Goal: Use online tool/utility: Utilize a website feature to perform a specific function

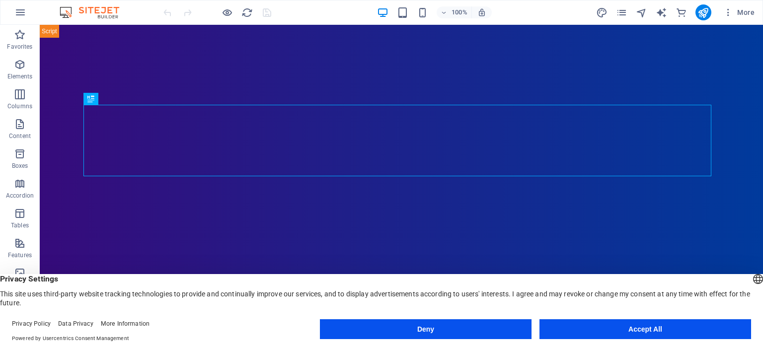
drag, startPoint x: 477, startPoint y: 331, endPoint x: 437, endPoint y: 305, distance: 47.4
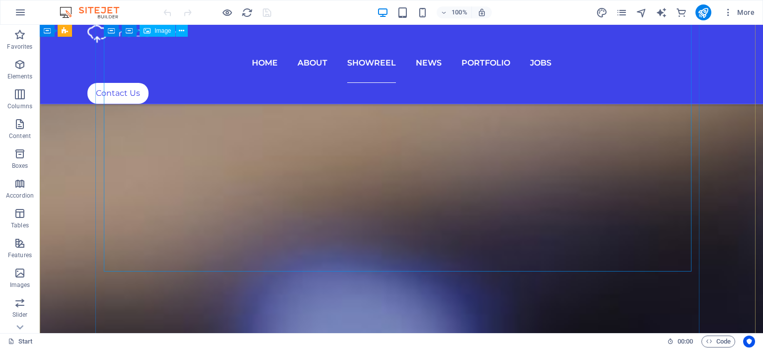
scroll to position [3826, 0]
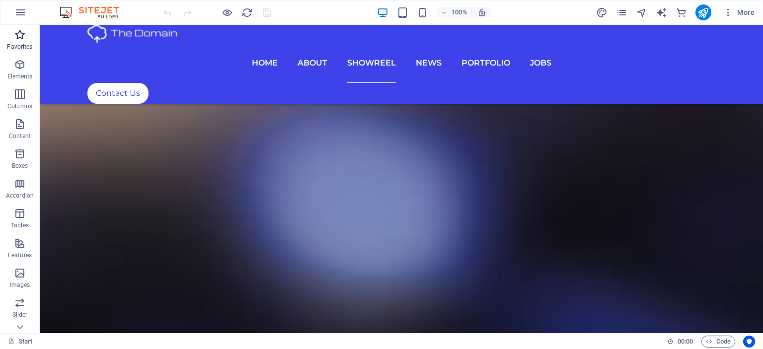
click at [22, 36] on icon "button" at bounding box center [20, 35] width 12 height 12
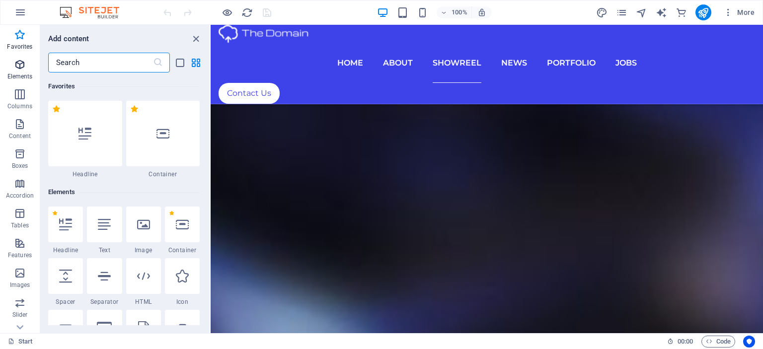
click at [20, 67] on icon "button" at bounding box center [20, 65] width 12 height 12
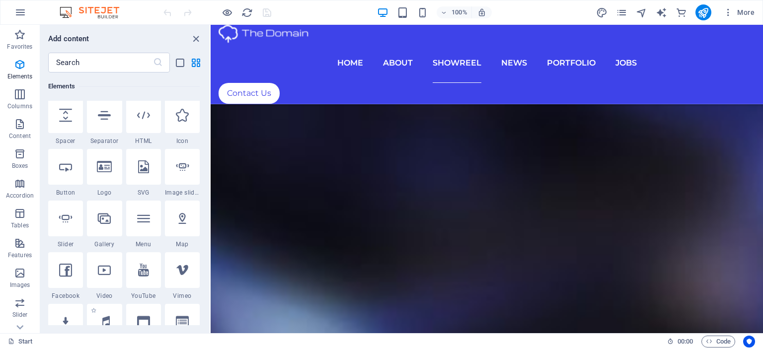
scroll to position [254, 0]
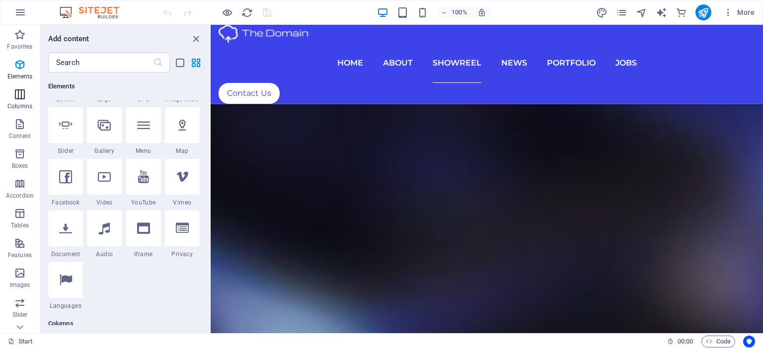
click at [19, 101] on span "Columns" at bounding box center [20, 100] width 40 height 24
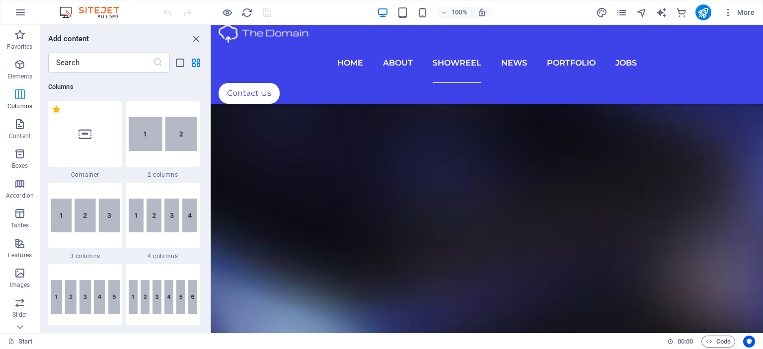
scroll to position [491, 0]
click at [17, 157] on icon "button" at bounding box center [20, 154] width 12 height 12
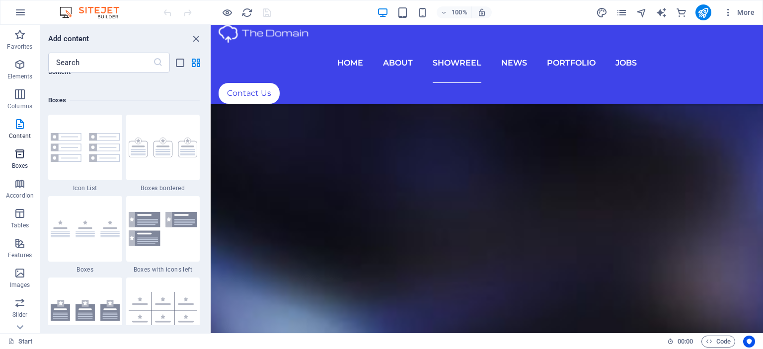
scroll to position [2741, 0]
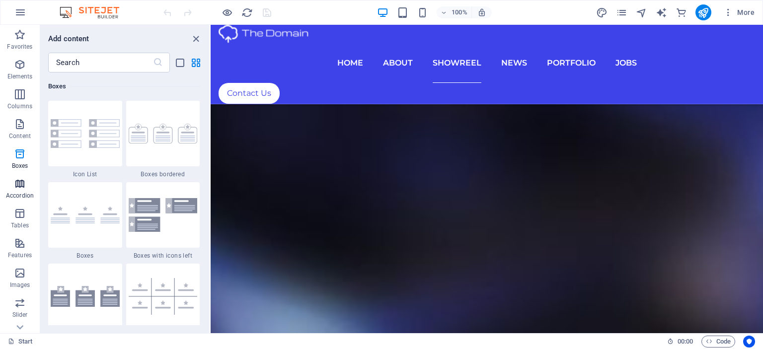
click at [23, 193] on p "Accordion" at bounding box center [20, 196] width 28 height 8
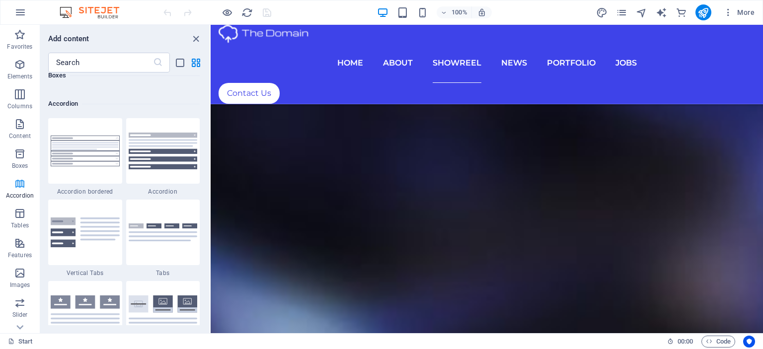
scroll to position [3172, 0]
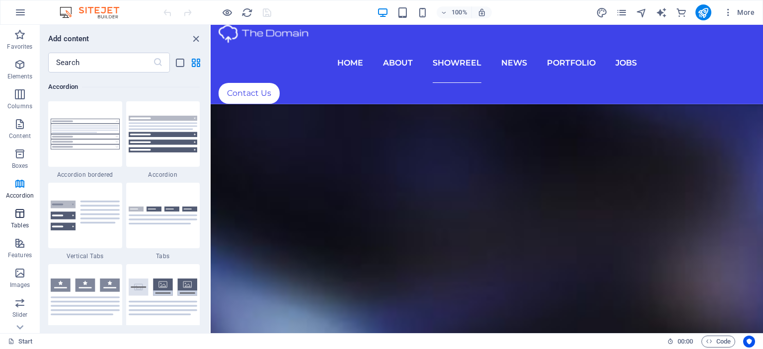
click at [19, 216] on icon "button" at bounding box center [20, 214] width 12 height 12
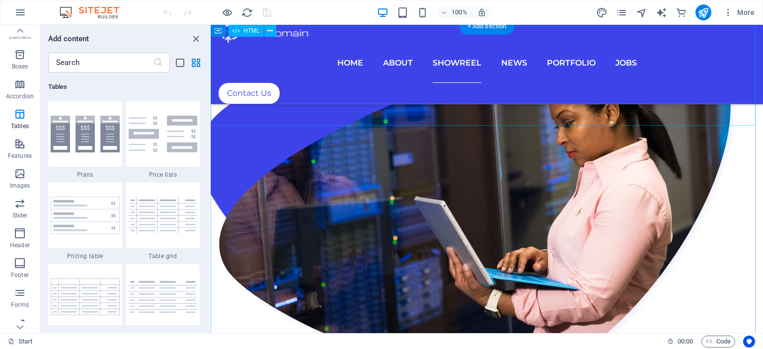
scroll to position [1441, 0]
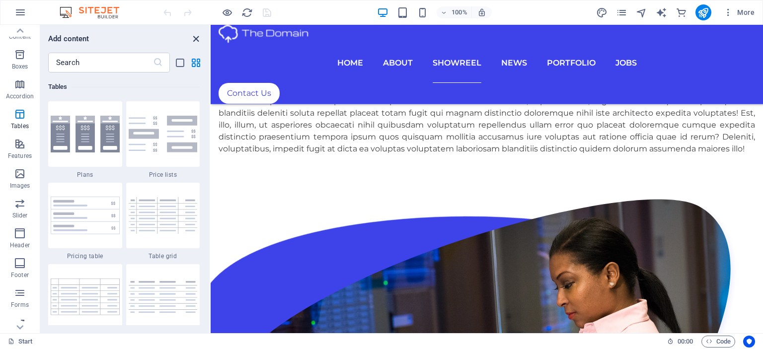
click at [195, 37] on icon "close panel" at bounding box center [195, 38] width 11 height 11
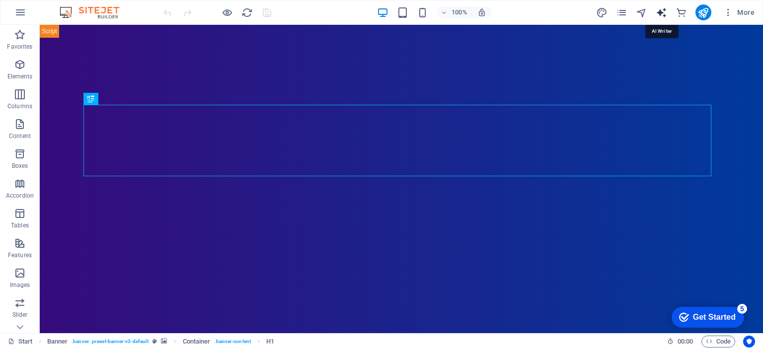
click at [663, 11] on icon "text_generator" at bounding box center [661, 12] width 11 height 11
select select "English"
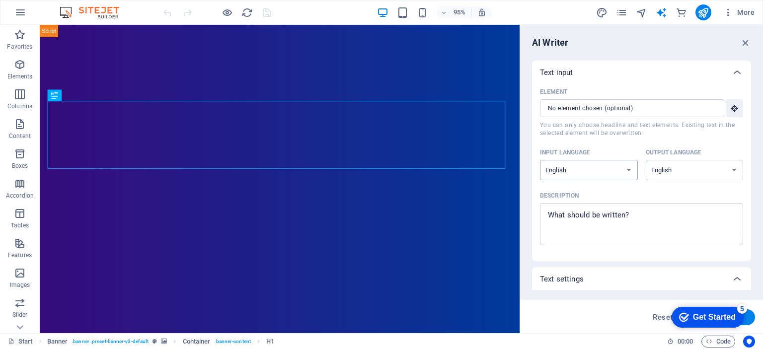
select select "Romanian"
click at [682, 174] on select "Albanian Arabic Armenian Awadhi Azerbaijani Bashkir Basque Belarusian Bengali B…" at bounding box center [695, 170] width 98 height 20
select select "Romanian"
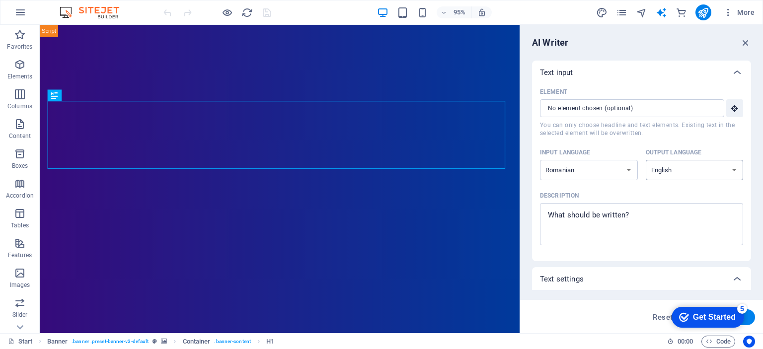
click at [646, 160] on select "Albanian Arabic Armenian Awadhi Azerbaijani Bashkir Basque Belarusian Bengali B…" at bounding box center [695, 170] width 98 height 20
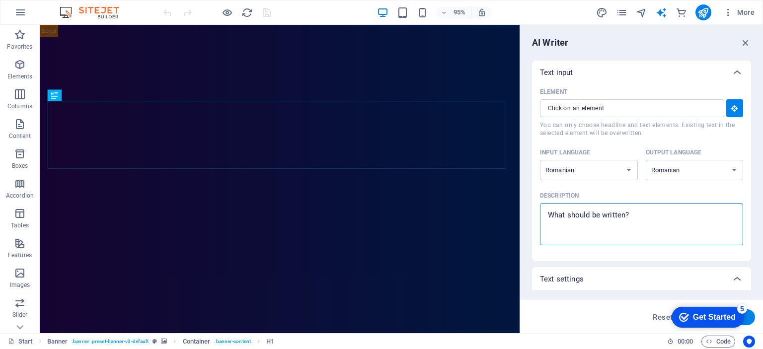
click at [645, 219] on textarea "Description x ​" at bounding box center [641, 224] width 193 height 32
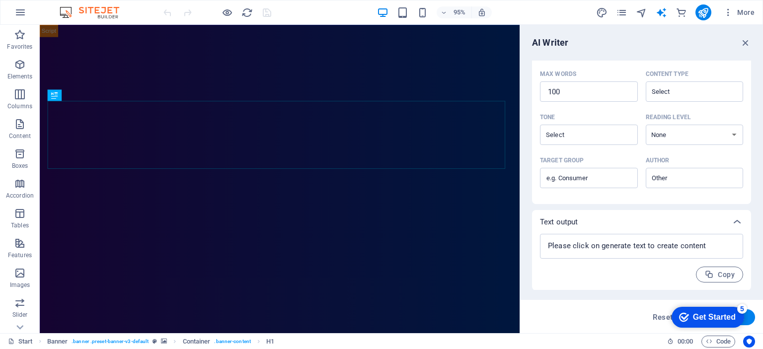
scroll to position [26, 0]
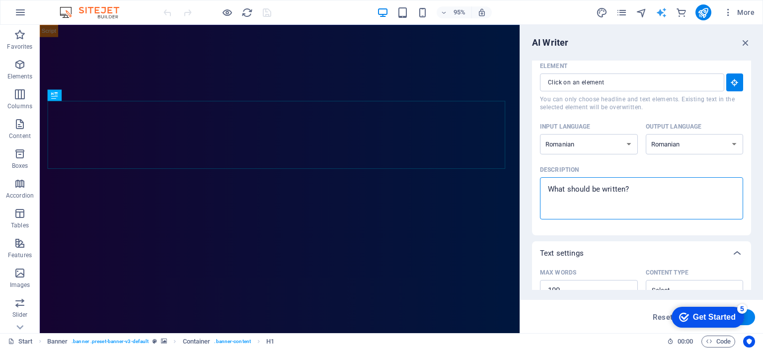
type textarea "x"
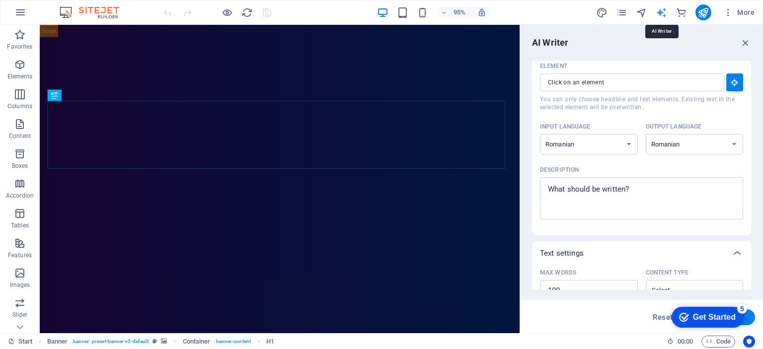
click at [660, 11] on icon "text_generator" at bounding box center [661, 12] width 11 height 11
